Goal: Task Accomplishment & Management: Manage account settings

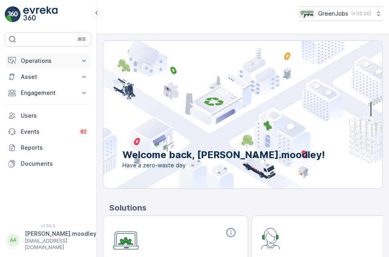
click at [83, 62] on icon at bounding box center [84, 61] width 8 height 8
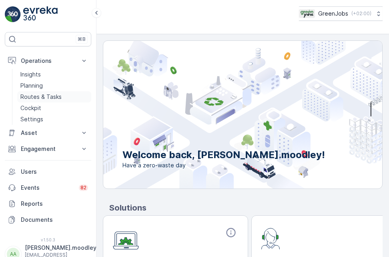
click at [60, 96] on p "Routes & Tasks" at bounding box center [40, 97] width 41 height 8
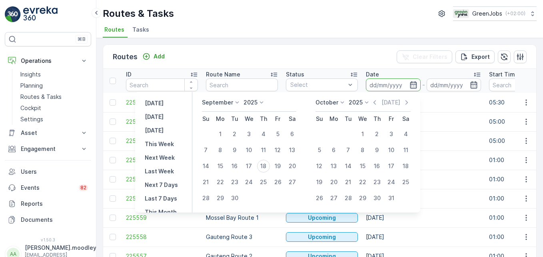
click at [378, 85] on input at bounding box center [393, 84] width 55 height 13
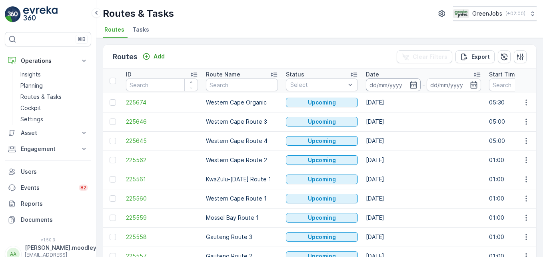
click at [379, 83] on input at bounding box center [393, 84] width 55 height 13
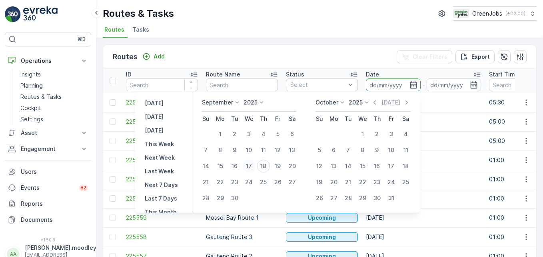
click at [249, 165] on div "17" at bounding box center [249, 166] width 13 height 13
type input "[DATE]"
click at [249, 165] on div "17" at bounding box center [249, 166] width 13 height 13
type input "[DATE]"
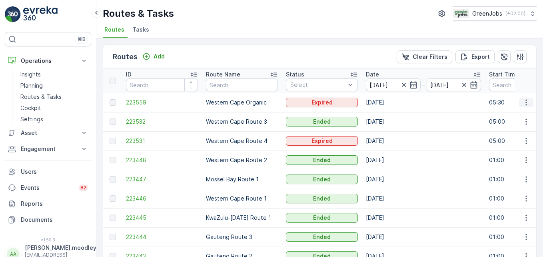
click at [388, 102] on icon "button" at bounding box center [526, 102] width 8 height 8
click at [388, 115] on span "See More Details" at bounding box center [507, 114] width 46 height 8
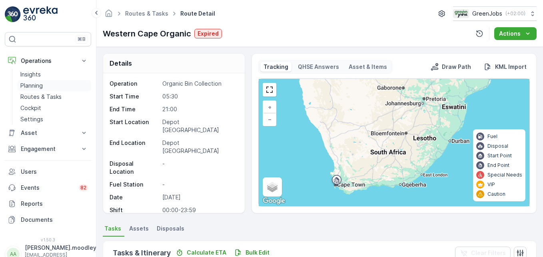
click at [38, 86] on p "Planning" at bounding box center [31, 86] width 22 height 8
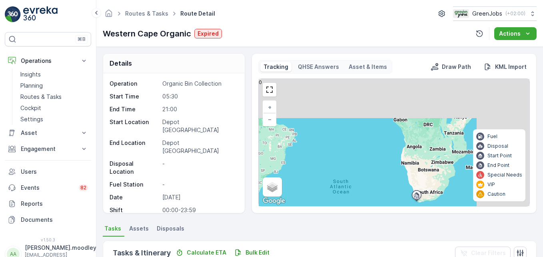
scroll to position [160, 0]
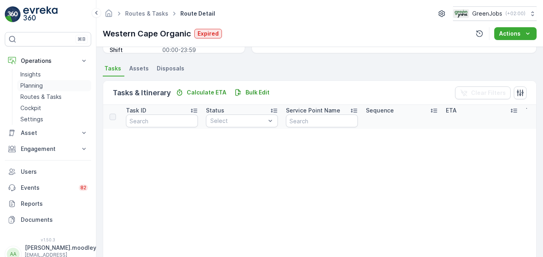
click at [34, 84] on p "Planning" at bounding box center [31, 86] width 22 height 8
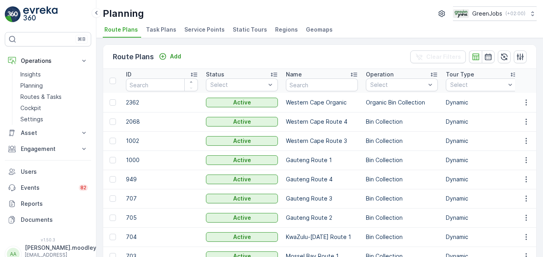
click at [198, 25] on li "Service Points" at bounding box center [205, 31] width 45 height 14
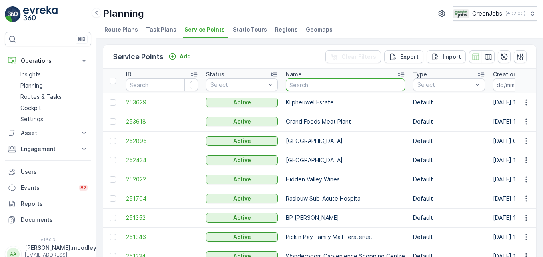
click at [322, 85] on input "text" at bounding box center [345, 84] width 119 height 13
click at [388, 122] on icon "button" at bounding box center [526, 122] width 8 height 8
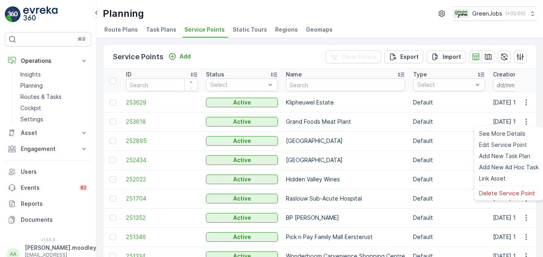
click at [388, 168] on span "Add New Ad Hoc Task" at bounding box center [509, 167] width 60 height 8
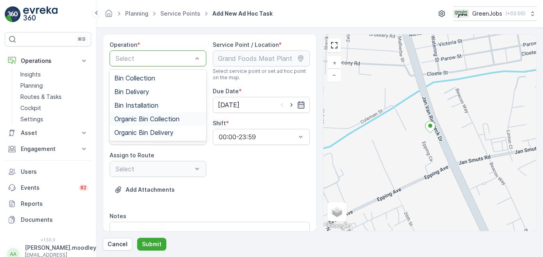
click at [148, 119] on span "Organic Bin Collection" at bounding box center [146, 118] width 65 height 7
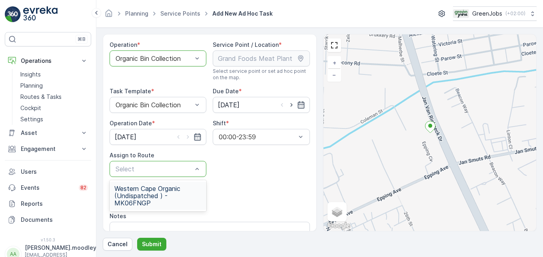
click at [143, 187] on span "Western Cape Organic (Undispatched ) - MK06FNGP" at bounding box center [157, 196] width 87 height 22
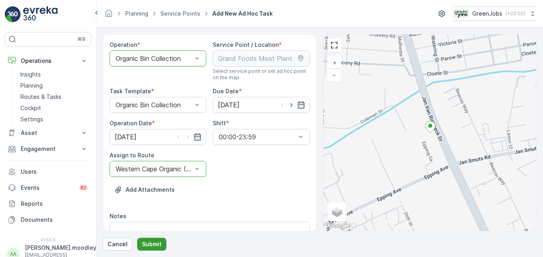
click at [154, 244] on p "Submit" at bounding box center [152, 244] width 20 height 8
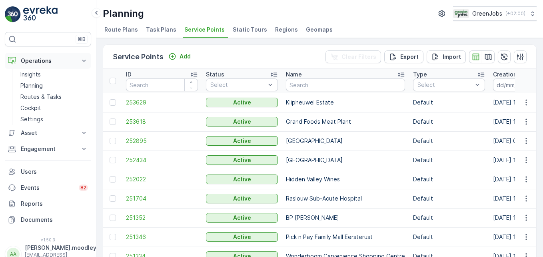
click at [81, 63] on icon at bounding box center [84, 61] width 8 height 8
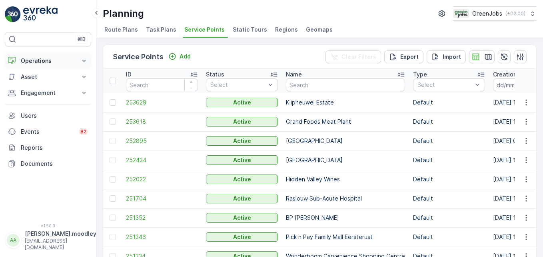
click at [82, 61] on icon at bounding box center [84, 61] width 8 height 8
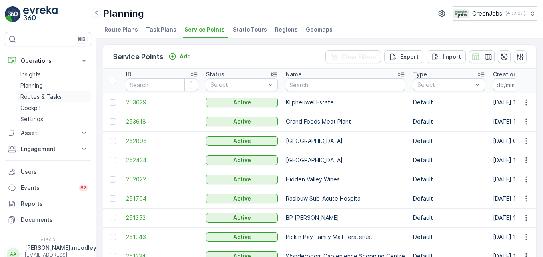
click at [38, 95] on p "Routes & Tasks" at bounding box center [40, 97] width 41 height 8
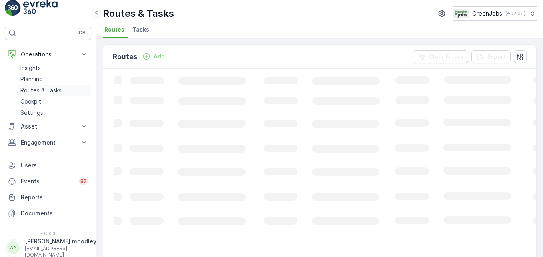
scroll to position [10, 0]
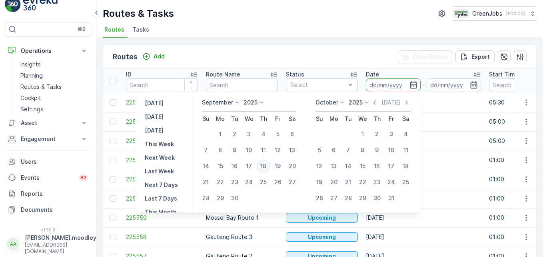
click at [264, 165] on div "18" at bounding box center [263, 166] width 13 height 13
type input "[DATE]"
click at [264, 165] on div "18" at bounding box center [263, 166] width 13 height 13
type input "[DATE]"
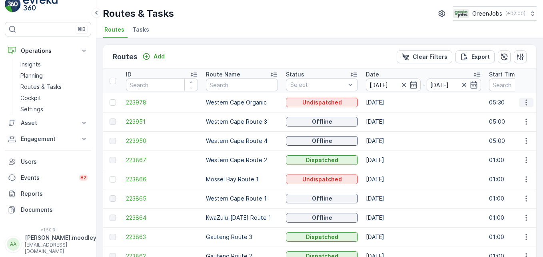
click at [388, 98] on icon "button" at bounding box center [526, 102] width 8 height 8
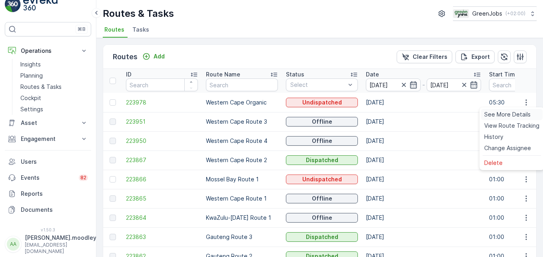
click at [388, 113] on span "See More Details" at bounding box center [507, 114] width 46 height 8
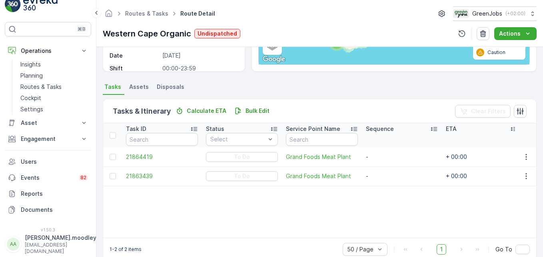
scroll to position [156, 0]
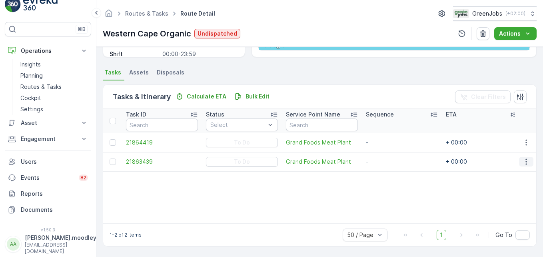
click at [388, 163] on icon "button" at bounding box center [526, 162] width 8 height 8
click at [388, 207] on span "Remove from Route" at bounding box center [513, 207] width 54 height 8
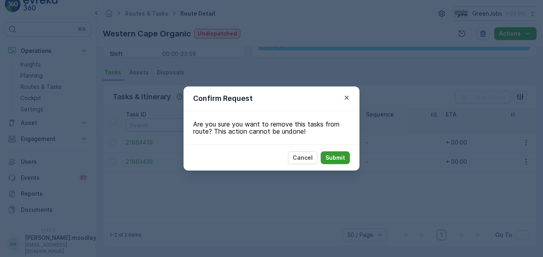
click at [342, 159] on p "Submit" at bounding box center [336, 158] width 20 height 8
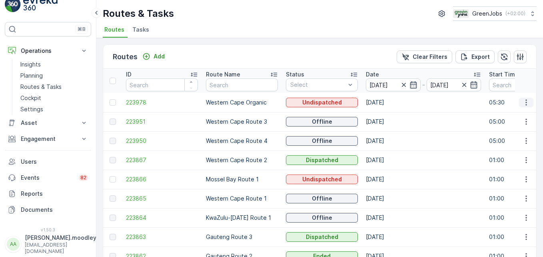
click at [388, 101] on icon "button" at bounding box center [526, 102] width 8 height 8
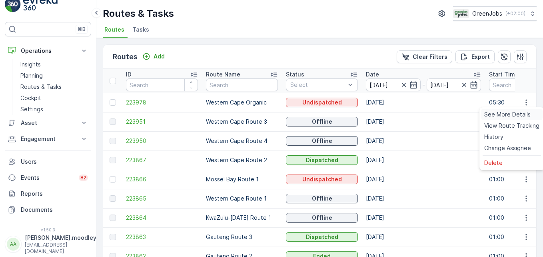
click at [388, 112] on span "See More Details" at bounding box center [507, 114] width 46 height 8
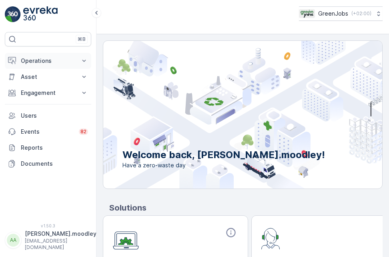
click at [84, 59] on icon at bounding box center [84, 61] width 8 height 8
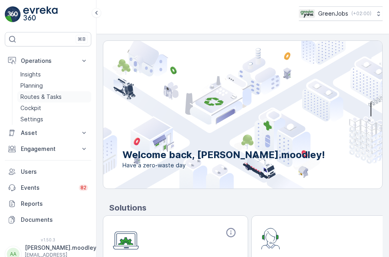
click at [48, 96] on p "Routes & Tasks" at bounding box center [40, 97] width 41 height 8
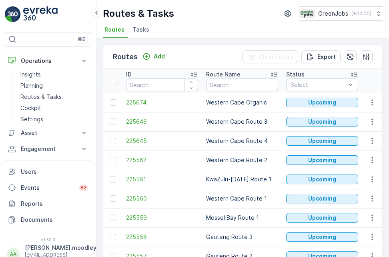
click at [382, 84] on input at bounding box center [393, 84] width 55 height 13
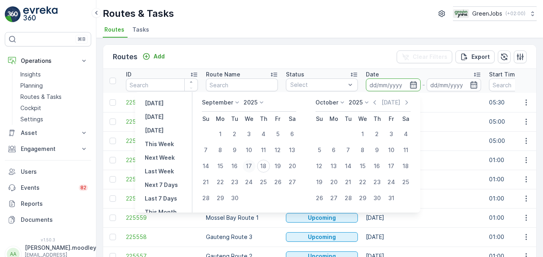
click at [254, 164] on div "17" at bounding box center [249, 166] width 13 height 13
type input "[DATE]"
click at [254, 164] on div "17" at bounding box center [249, 166] width 13 height 13
type input "[DATE]"
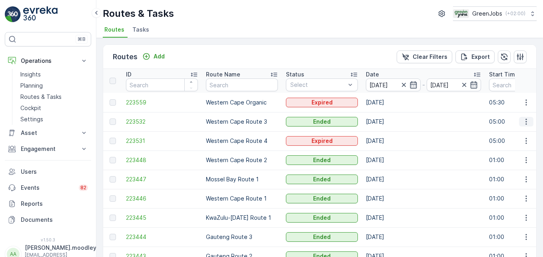
drag, startPoint x: 522, startPoint y: 121, endPoint x: 526, endPoint y: 124, distance: 4.9
click at [388, 121] on icon "button" at bounding box center [526, 122] width 8 height 8
click at [388, 132] on span "See More Details" at bounding box center [507, 134] width 46 height 8
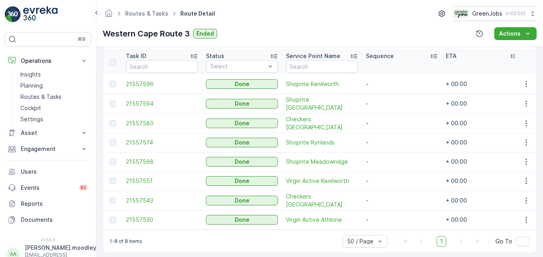
scroll to position [224, 0]
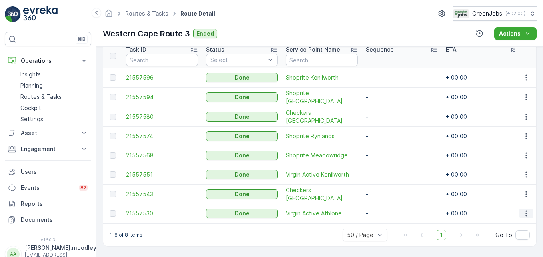
click at [388, 209] on icon "button" at bounding box center [526, 213] width 8 height 8
click at [388, 219] on span "See More Details" at bounding box center [517, 221] width 46 height 8
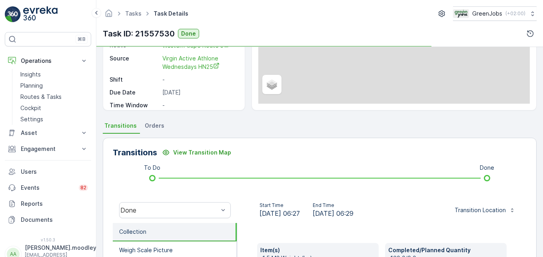
scroll to position [200, 0]
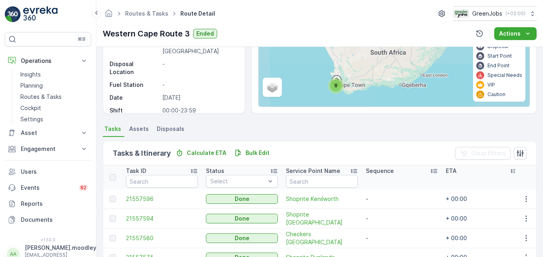
scroll to position [160, 0]
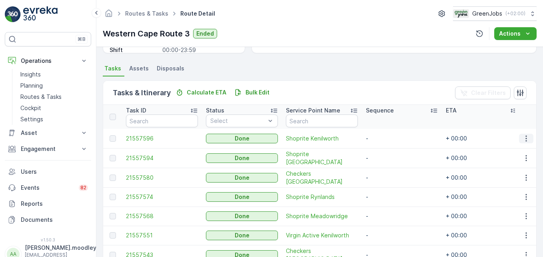
click at [388, 137] on icon "button" at bounding box center [526, 138] width 8 height 8
click at [388, 149] on span "See More Details" at bounding box center [517, 150] width 46 height 8
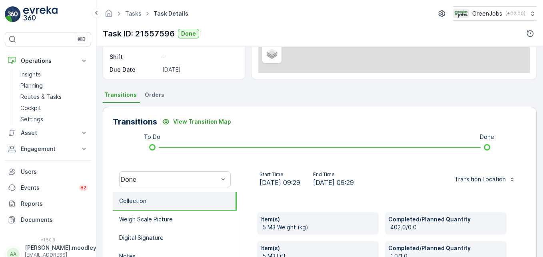
scroll to position [160, 0]
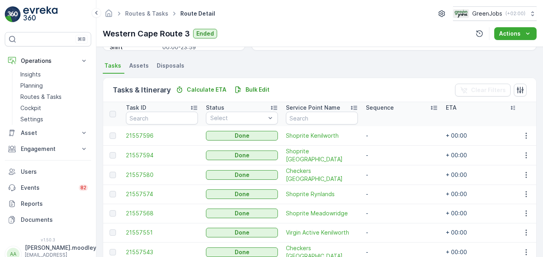
scroll to position [200, 0]
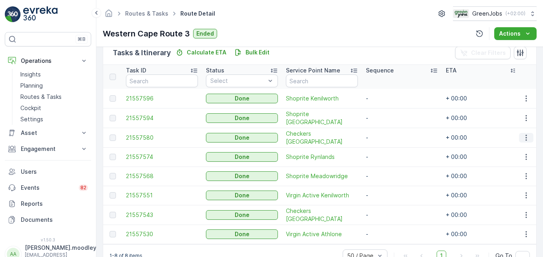
click at [388, 136] on icon "button" at bounding box center [526, 138] width 8 height 8
click at [388, 144] on div "See More Details" at bounding box center [516, 149] width 53 height 11
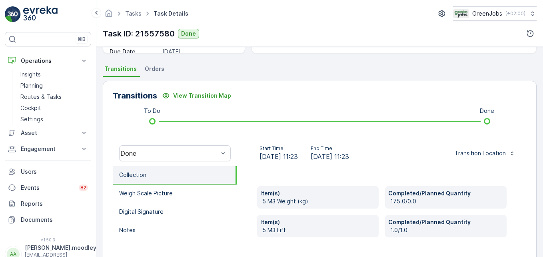
scroll to position [160, 0]
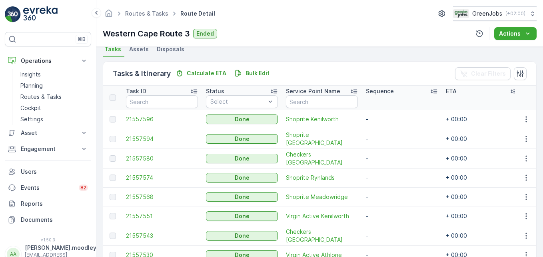
scroll to position [200, 0]
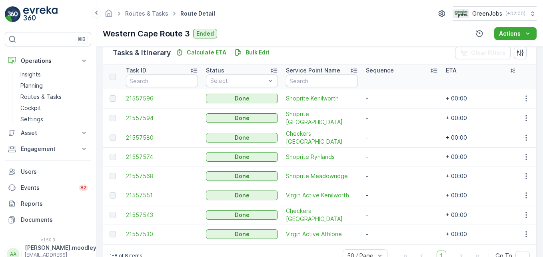
click at [388, 195] on td at bounding box center [526, 195] width 22 height 19
click at [388, 195] on icon "button" at bounding box center [526, 195] width 8 height 8
click at [388, 204] on span "See More Details" at bounding box center [517, 207] width 46 height 8
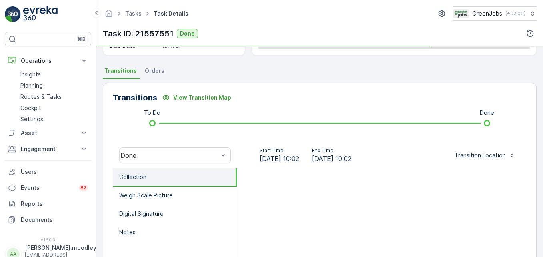
scroll to position [160, 0]
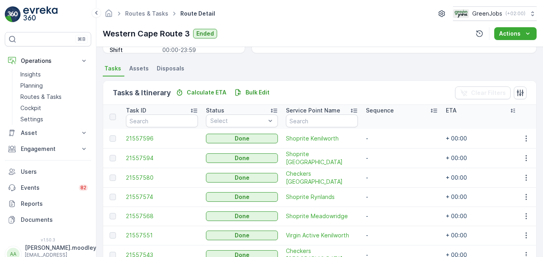
scroll to position [224, 0]
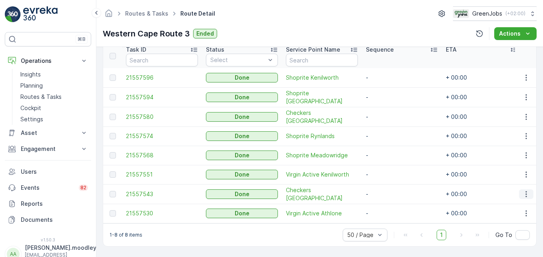
click at [388, 190] on icon "button" at bounding box center [526, 194] width 8 height 8
click at [388, 202] on span "See More Details" at bounding box center [517, 202] width 46 height 8
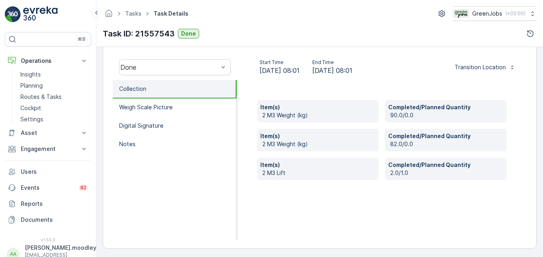
scroll to position [248, 0]
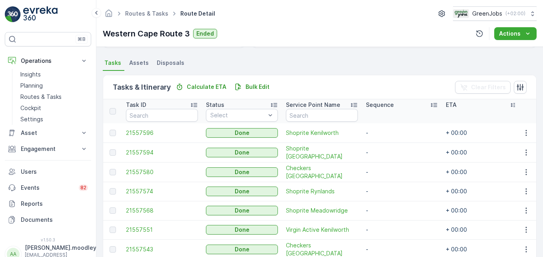
scroll to position [224, 0]
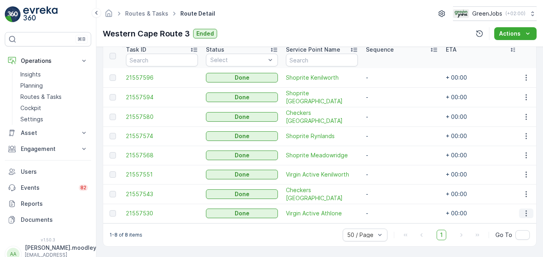
click at [388, 212] on icon "button" at bounding box center [526, 213] width 8 height 8
click at [388, 219] on span "See More Details" at bounding box center [517, 221] width 46 height 8
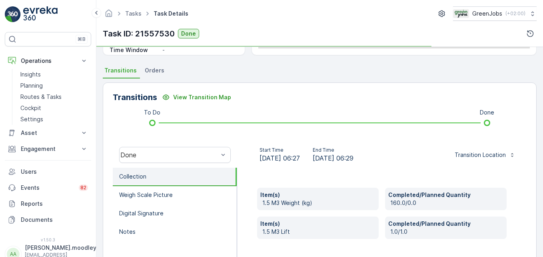
scroll to position [160, 0]
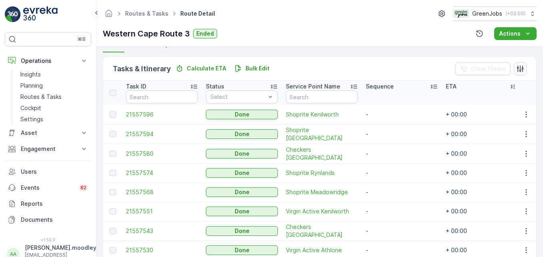
scroll to position [224, 0]
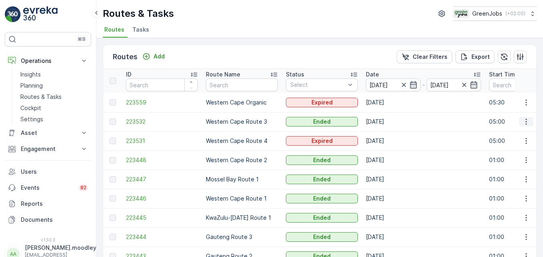
click at [388, 124] on icon "button" at bounding box center [526, 122] width 8 height 8
click at [388, 131] on span "See More Details" at bounding box center [507, 134] width 46 height 8
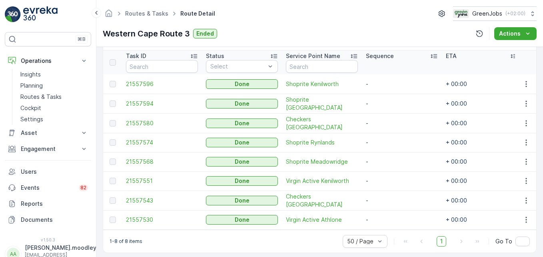
scroll to position [224, 0]
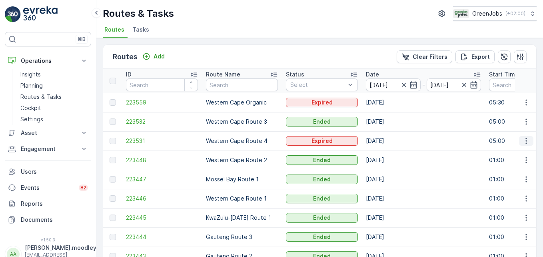
click at [388, 141] on button "button" at bounding box center [526, 141] width 14 height 10
click at [388, 150] on span "See More Details" at bounding box center [507, 153] width 46 height 8
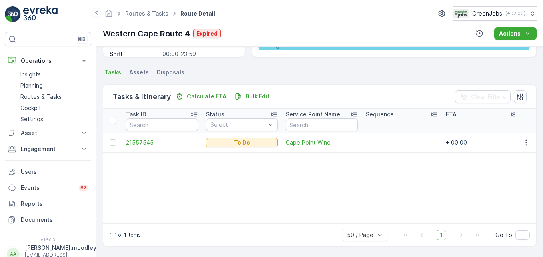
scroll to position [116, 0]
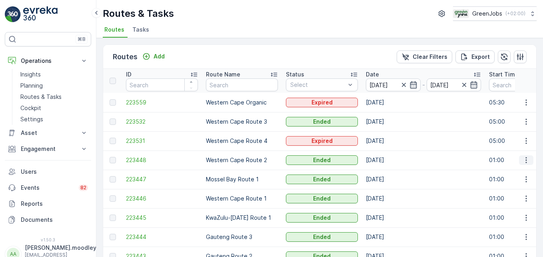
click at [388, 162] on icon "button" at bounding box center [526, 160] width 8 height 8
click at [388, 171] on span "See More Details" at bounding box center [507, 172] width 46 height 8
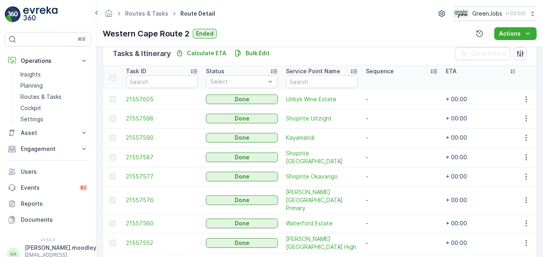
scroll to position [182, 0]
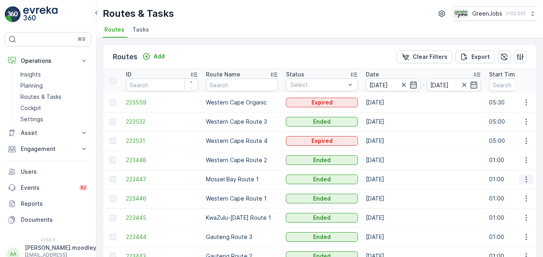
click at [388, 180] on button "button" at bounding box center [526, 179] width 14 height 10
click at [388, 194] on span "See More Details" at bounding box center [507, 191] width 46 height 8
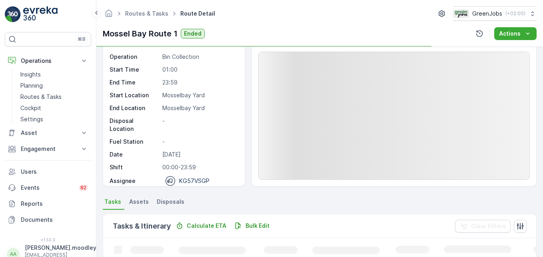
scroll to position [156, 0]
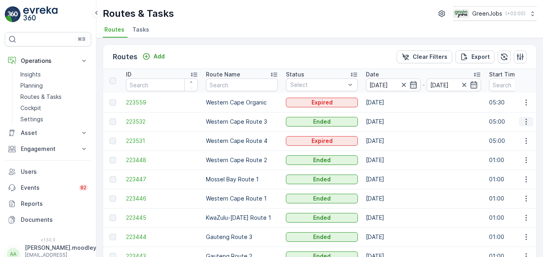
click at [388, 123] on icon "button" at bounding box center [526, 122] width 8 height 8
click at [388, 134] on span "See More Details" at bounding box center [507, 134] width 46 height 8
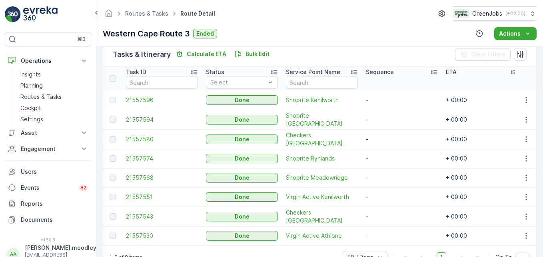
scroll to position [200, 0]
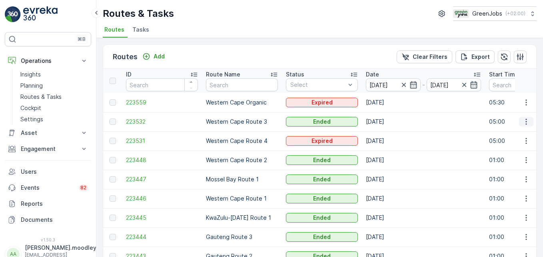
click at [388, 121] on icon "button" at bounding box center [526, 122] width 8 height 8
click at [388, 127] on td "[DATE]" at bounding box center [423, 121] width 123 height 19
click at [388, 142] on icon "button" at bounding box center [526, 141] width 8 height 8
click at [388, 152] on span "See More Details" at bounding box center [507, 153] width 46 height 8
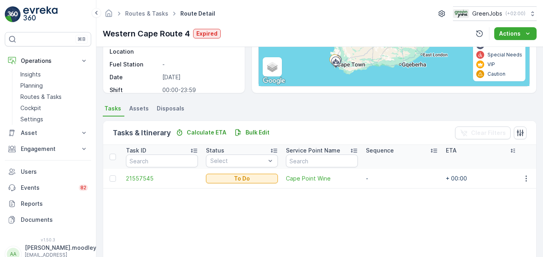
scroll to position [80, 0]
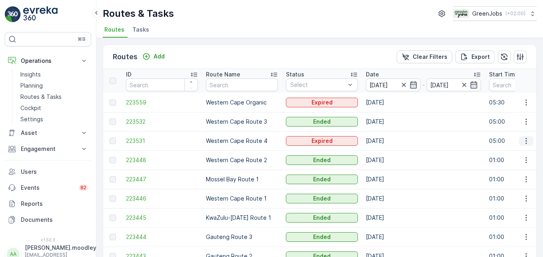
click at [388, 142] on icon "button" at bounding box center [526, 141] width 8 height 8
click at [388, 151] on span "See More Details" at bounding box center [507, 153] width 46 height 8
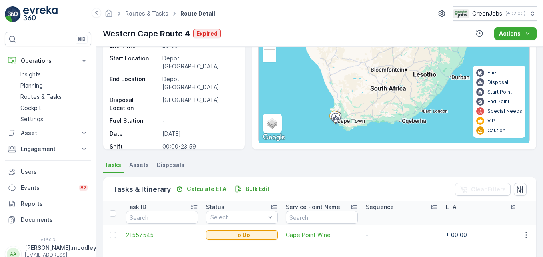
scroll to position [156, 0]
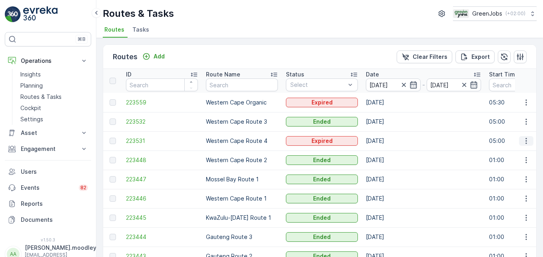
click at [388, 144] on icon "button" at bounding box center [526, 141] width 8 height 8
click at [388, 152] on span "See More Details" at bounding box center [507, 153] width 46 height 8
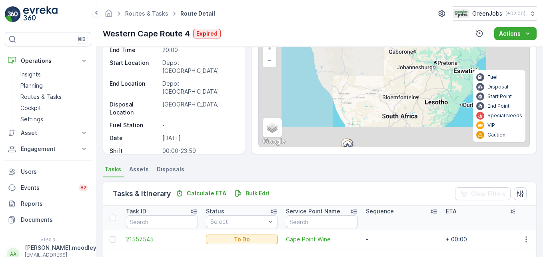
scroll to position [80, 0]
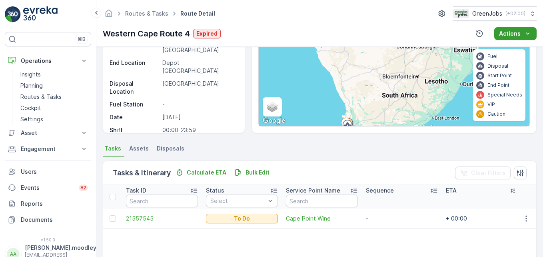
click at [388, 32] on icon "Actions" at bounding box center [528, 34] width 8 height 8
click at [388, 140] on div "Details Operation Bin Collection Start Time 05:00 End Time 20:00 Start Location…" at bounding box center [319, 152] width 447 height 210
drag, startPoint x: 523, startPoint y: 216, endPoint x: 486, endPoint y: 227, distance: 38.4
click at [388, 227] on td "+ 00:00" at bounding box center [482, 218] width 80 height 19
click at [388, 219] on icon "button" at bounding box center [526, 218] width 8 height 8
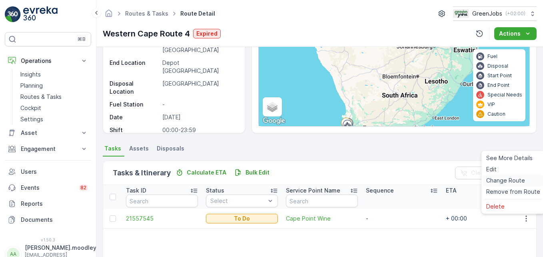
click at [388, 178] on span "Change Route" at bounding box center [505, 180] width 39 height 8
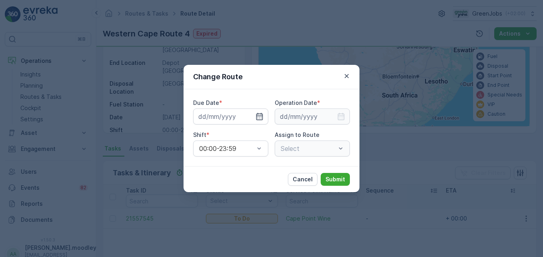
type input "[DATE]"
click at [263, 116] on icon "button" at bounding box center [259, 116] width 7 height 7
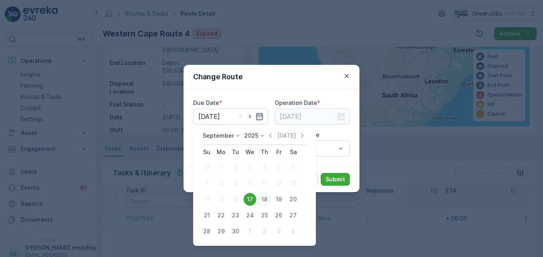
click at [265, 198] on div "18" at bounding box center [264, 199] width 13 height 13
type input "[DATE]"
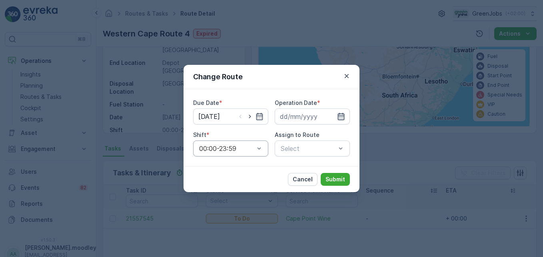
click at [340, 116] on icon "button" at bounding box center [341, 116] width 8 height 8
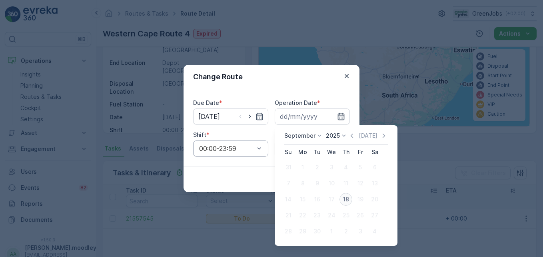
click at [345, 198] on div "18" at bounding box center [346, 199] width 13 height 13
type input "[DATE]"
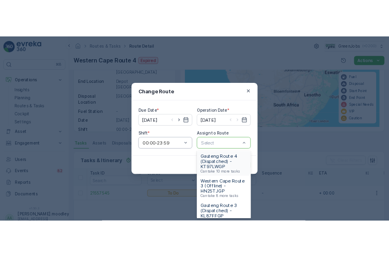
scroll to position [40, 0]
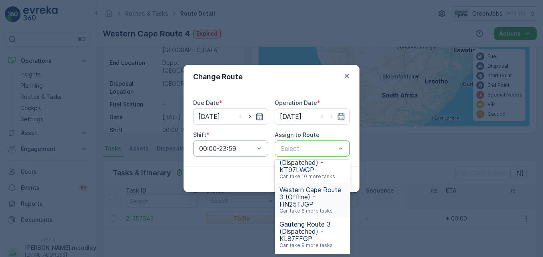
click at [308, 204] on span "Western Cape Route 3 (Offline) - HN25TJGP" at bounding box center [313, 197] width 66 height 22
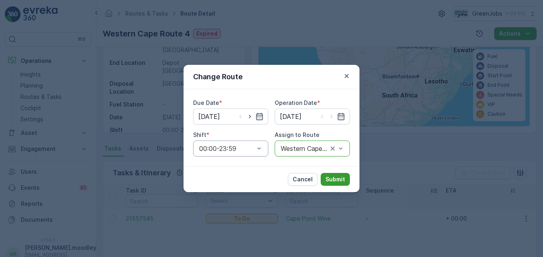
click at [334, 177] on p "Submit" at bounding box center [336, 179] width 20 height 8
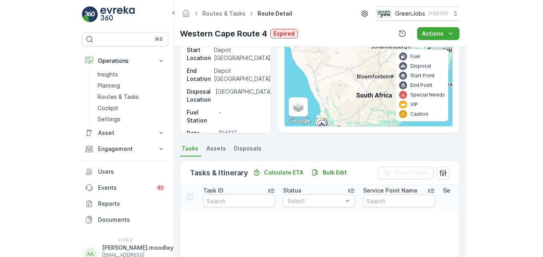
scroll to position [88, 0]
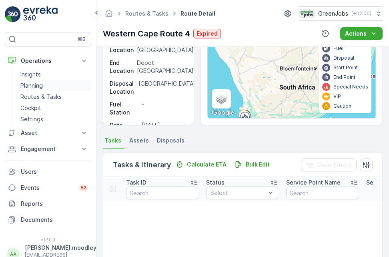
click at [36, 86] on p "Planning" at bounding box center [31, 86] width 22 height 8
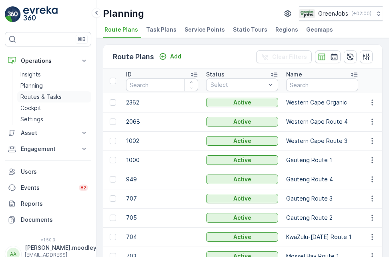
click at [52, 97] on p "Routes & Tasks" at bounding box center [40, 97] width 41 height 8
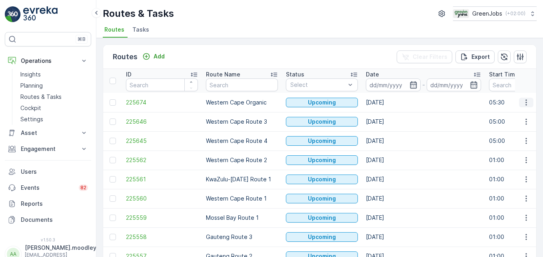
click at [388, 99] on icon "button" at bounding box center [526, 102] width 8 height 8
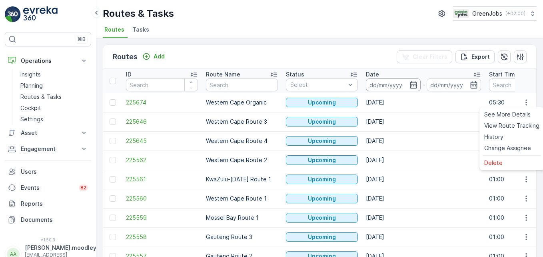
click at [388, 84] on input at bounding box center [393, 84] width 55 height 13
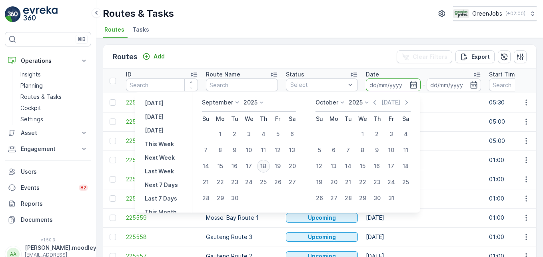
click at [265, 167] on div "18" at bounding box center [263, 166] width 13 height 13
type input "[DATE]"
click at [265, 167] on div "18" at bounding box center [263, 166] width 13 height 13
type input "[DATE]"
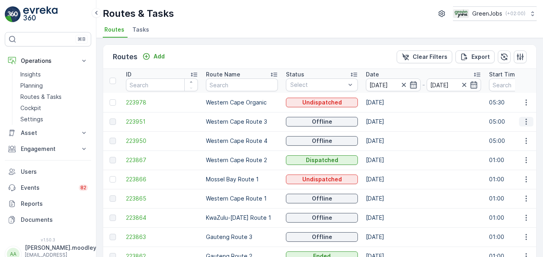
click at [388, 122] on icon "button" at bounding box center [526, 122] width 1 height 6
click at [388, 132] on span "See More Details" at bounding box center [507, 134] width 46 height 8
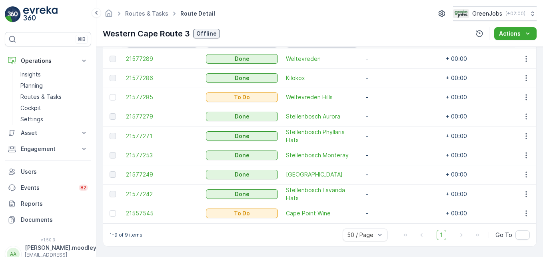
scroll to position [244, 0]
click at [388, 92] on button "button" at bounding box center [526, 97] width 14 height 10
click at [388, 104] on span "See More Details" at bounding box center [509, 105] width 46 height 8
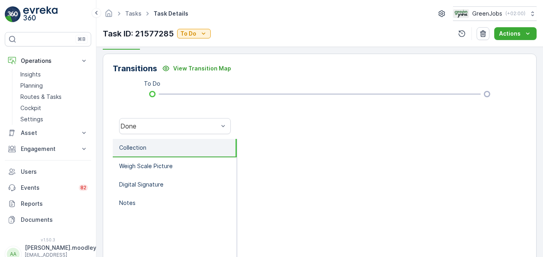
scroll to position [248, 0]
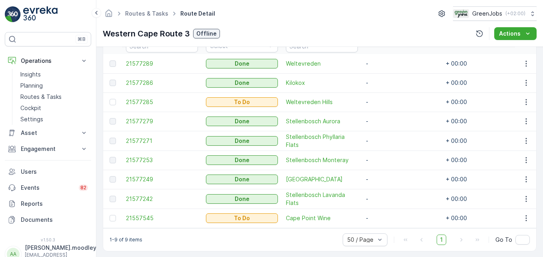
scroll to position [244, 0]
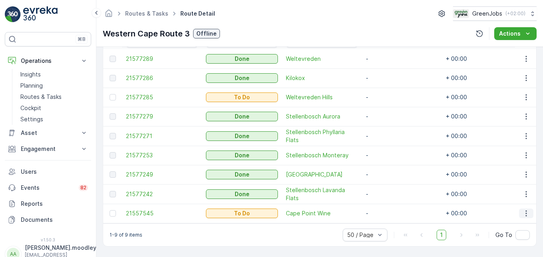
click at [388, 210] on icon "button" at bounding box center [526, 213] width 8 height 8
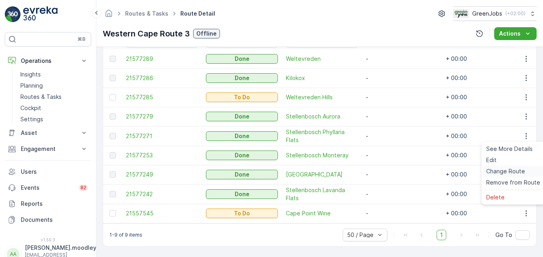
click at [388, 174] on span "Change Route" at bounding box center [505, 171] width 39 height 8
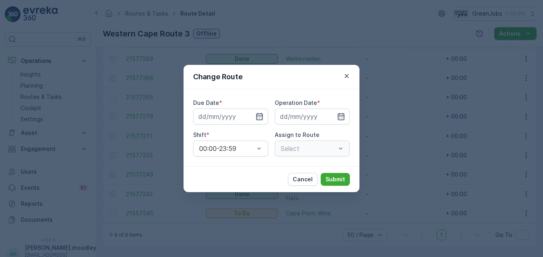
type input "[DATE]"
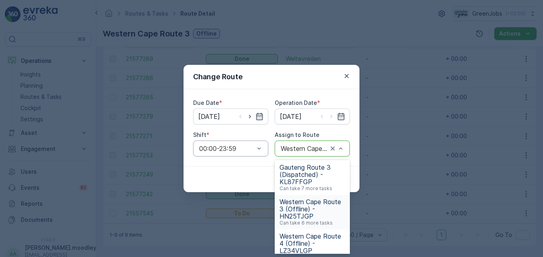
scroll to position [80, 0]
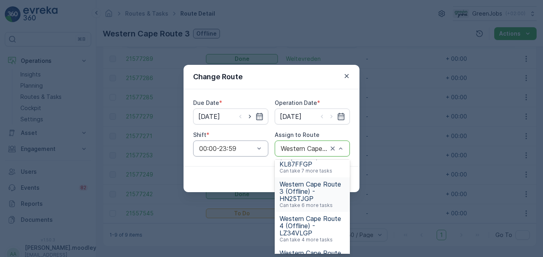
click at [297, 202] on span "Western Cape Route 3 (Offline) - HN25TJGP" at bounding box center [313, 191] width 66 height 22
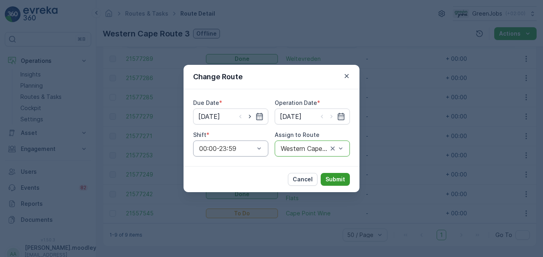
click at [335, 182] on p "Submit" at bounding box center [336, 179] width 20 height 8
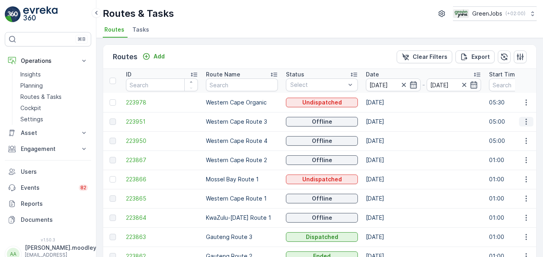
click at [388, 123] on icon "button" at bounding box center [526, 122] width 8 height 8
click at [388, 133] on span "See More Details" at bounding box center [507, 134] width 46 height 8
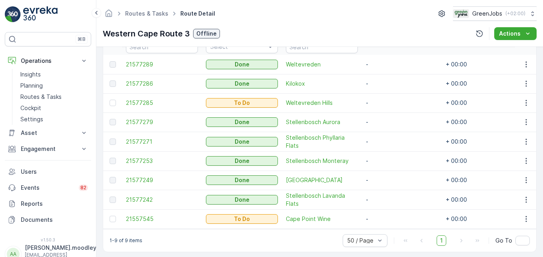
scroll to position [244, 0]
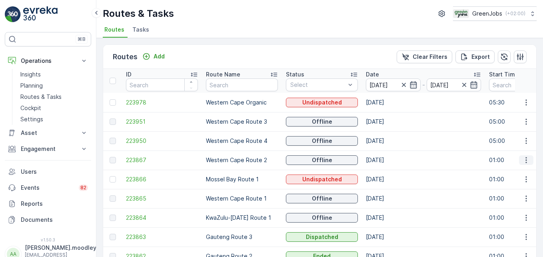
click at [388, 162] on icon "button" at bounding box center [526, 160] width 1 height 6
click at [388, 173] on span "See More Details" at bounding box center [507, 172] width 46 height 8
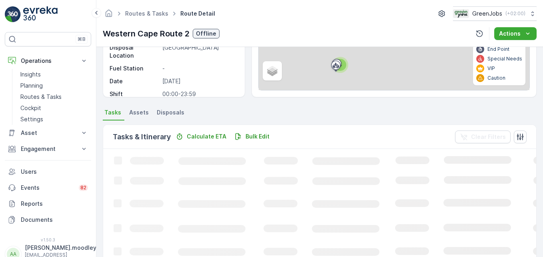
scroll to position [120, 0]
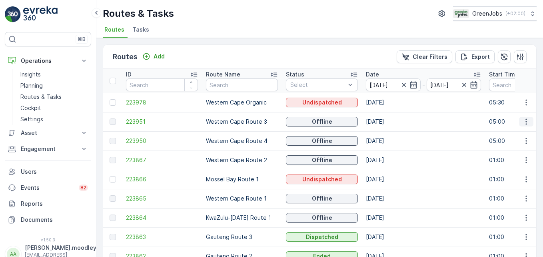
click at [388, 119] on icon "button" at bounding box center [526, 122] width 1 height 6
click at [388, 133] on span "See More Details" at bounding box center [507, 134] width 46 height 8
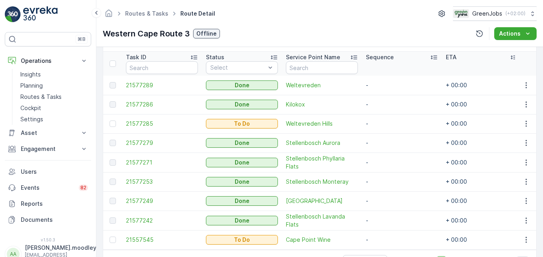
scroll to position [160, 0]
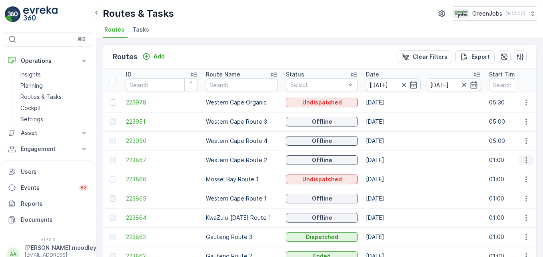
click at [388, 158] on icon "button" at bounding box center [526, 160] width 8 height 8
click at [388, 170] on span "See More Details" at bounding box center [507, 172] width 46 height 8
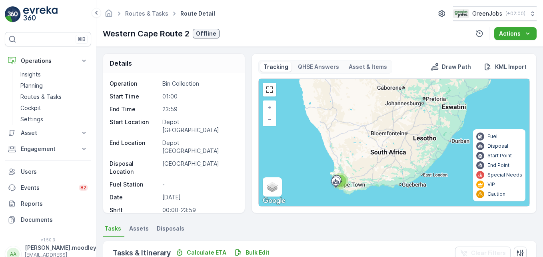
scroll to position [156, 0]
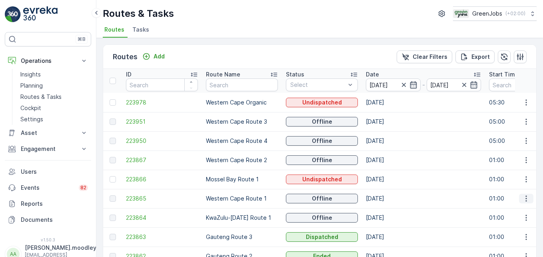
click at [388, 201] on icon "button" at bounding box center [526, 199] width 1 height 6
click at [388, 211] on span "See More Details" at bounding box center [507, 210] width 46 height 8
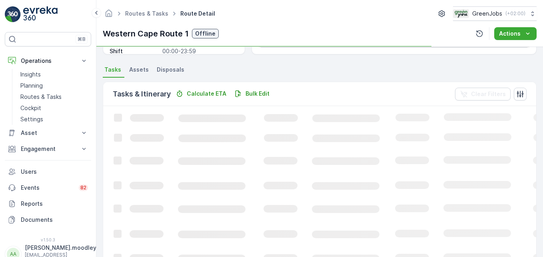
scroll to position [160, 0]
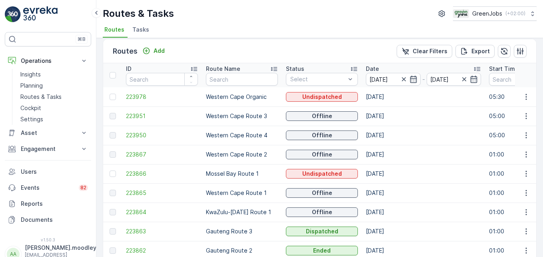
scroll to position [1, 0]
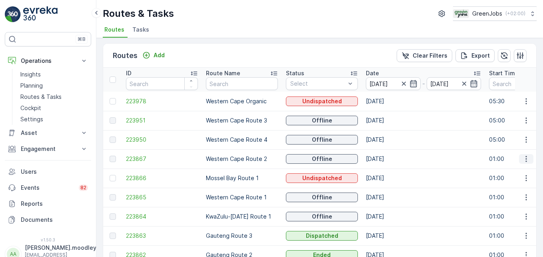
click at [388, 157] on icon "button" at bounding box center [526, 159] width 8 height 8
click at [388, 169] on span "See More Details" at bounding box center [507, 171] width 46 height 8
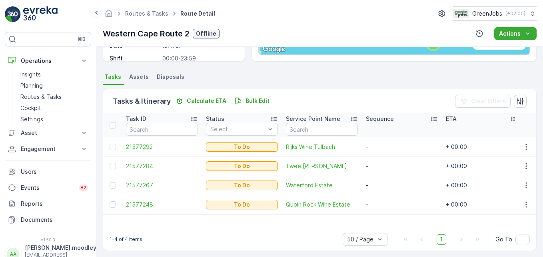
scroll to position [156, 0]
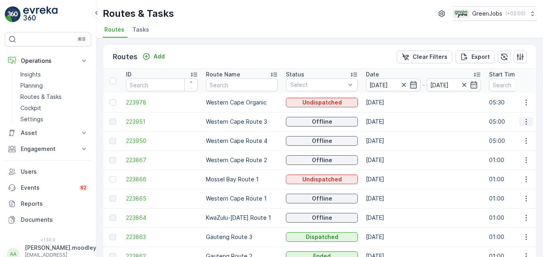
click at [388, 122] on icon "button" at bounding box center [526, 122] width 8 height 8
click at [388, 132] on span "See More Details" at bounding box center [507, 134] width 46 height 8
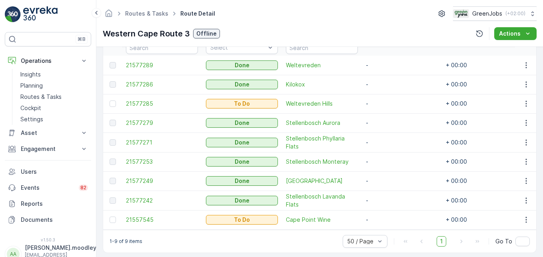
scroll to position [244, 0]
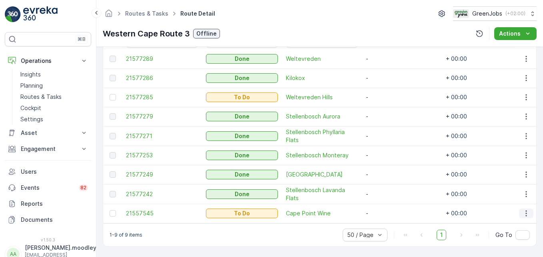
click at [388, 210] on icon "button" at bounding box center [526, 213] width 8 height 8
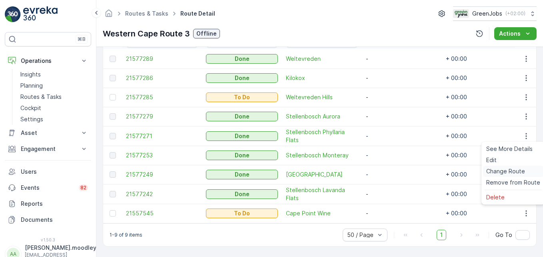
click at [388, 173] on span "Change Route" at bounding box center [505, 171] width 39 height 8
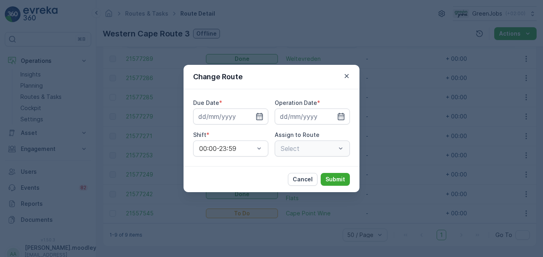
type input "[DATE]"
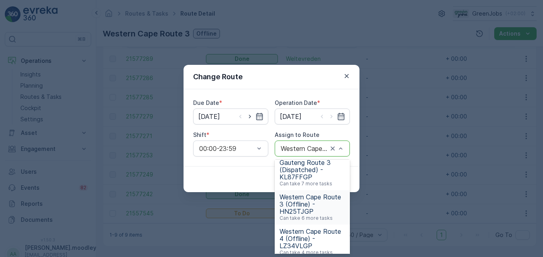
scroll to position [80, 0]
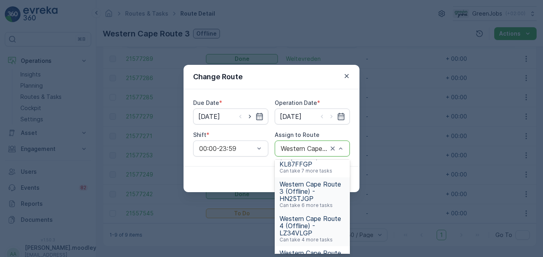
click at [298, 235] on span "Western Cape Route 4 (Offline) - LZ34VLGP" at bounding box center [313, 226] width 66 height 22
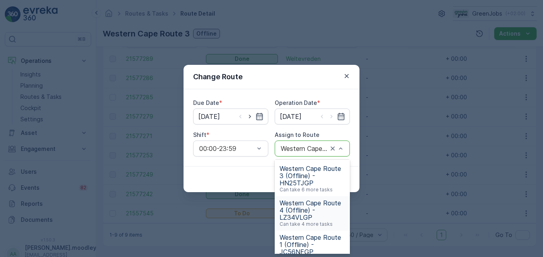
scroll to position [120, 0]
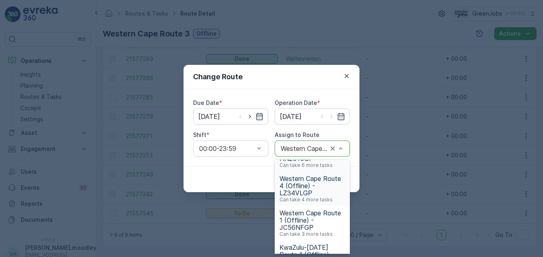
click at [300, 162] on span "Western Cape Route 3 (Offline) - HN25TJGP" at bounding box center [313, 151] width 66 height 22
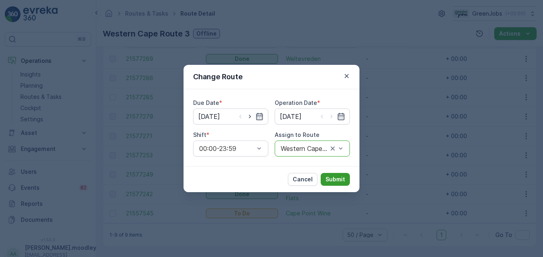
click at [331, 179] on p "Submit" at bounding box center [336, 179] width 20 height 8
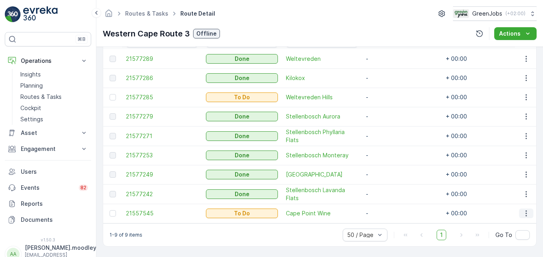
click at [388, 209] on icon "button" at bounding box center [526, 213] width 8 height 8
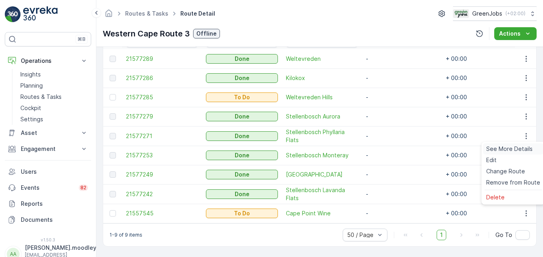
click at [388, 148] on span "See More Details" at bounding box center [509, 149] width 46 height 8
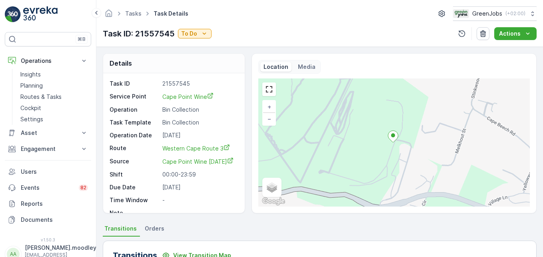
click at [7, 94] on div "Insights Planning Routes & Tasks Cockpit Settings" at bounding box center [48, 97] width 86 height 56
